Goal: Task Accomplishment & Management: Manage account settings

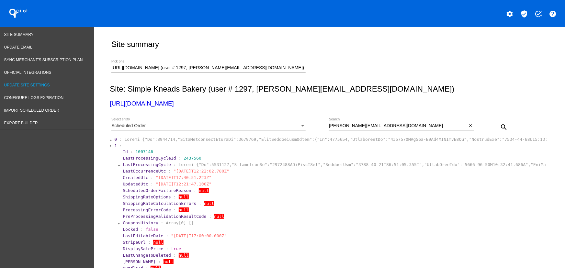
click at [20, 85] on span "Update Site Settings" at bounding box center [27, 85] width 46 height 5
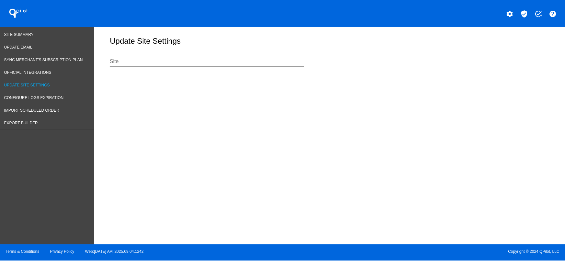
click at [132, 62] on div "Site" at bounding box center [207, 59] width 194 height 15
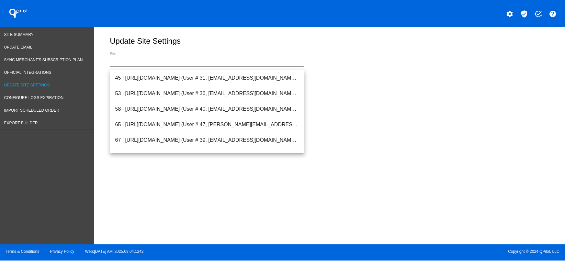
click at [113, 67] on div "Site" at bounding box center [207, 59] width 194 height 15
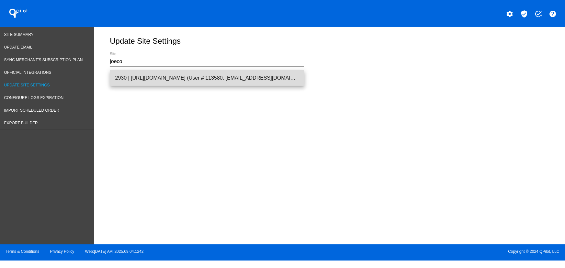
click at [131, 78] on span "2930 | [URL][DOMAIN_NAME] (User # 113580, [EMAIL_ADDRESS][DOMAIN_NAME]) - Produ…" at bounding box center [207, 78] width 184 height 16
type input "2930 | [URL][DOMAIN_NAME] (User # 113580, [EMAIL_ADDRESS][DOMAIN_NAME]) - Produ…"
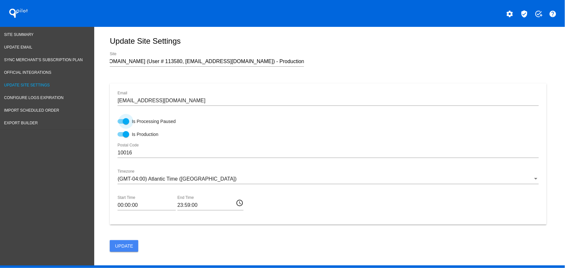
click at [123, 123] on div at bounding box center [126, 121] width 6 height 6
click at [121, 124] on input "Is Processing Paused" at bounding box center [121, 124] width 0 height 0
checkbox input "false"
click at [164, 255] on div "[EMAIL_ADDRESS][DOMAIN_NAME] Email Is Processing Paused Is Production 10016 Pos…" at bounding box center [328, 173] width 437 height 179
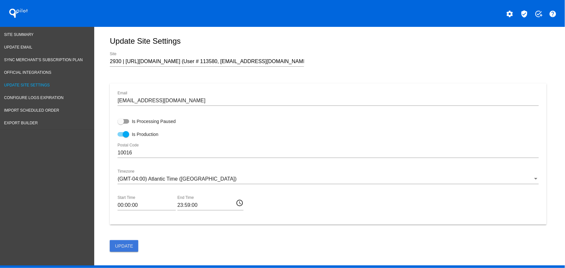
click at [117, 249] on span "Update" at bounding box center [124, 246] width 18 height 5
